Goal: Learn about a topic

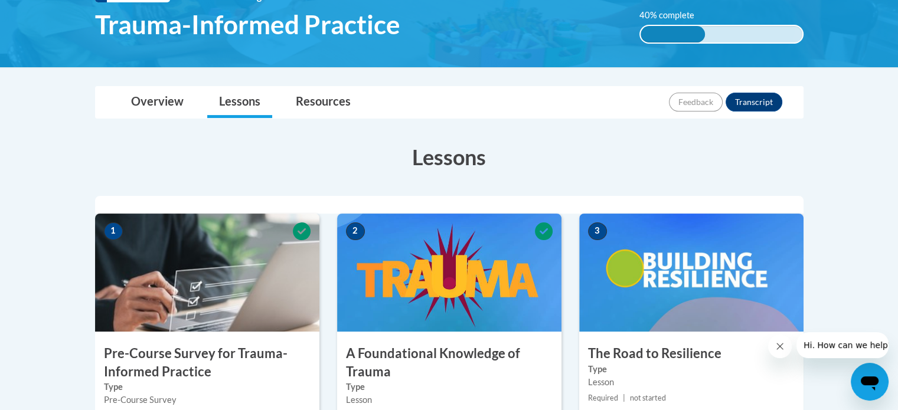
scroll to position [169, 0]
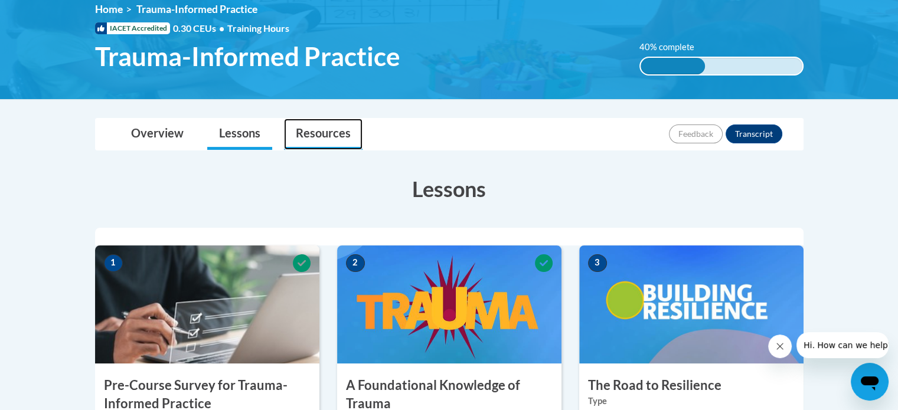
click at [326, 134] on link "Resources" at bounding box center [323, 134] width 79 height 31
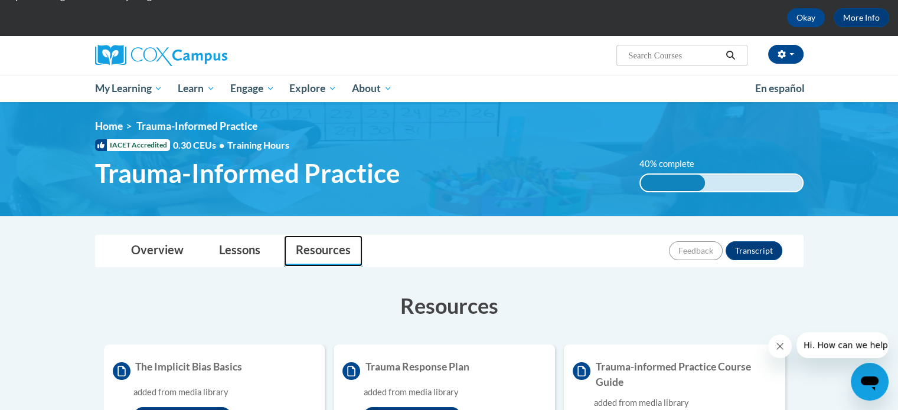
scroll to position [0, 0]
